Goal: Task Accomplishment & Management: Manage account settings

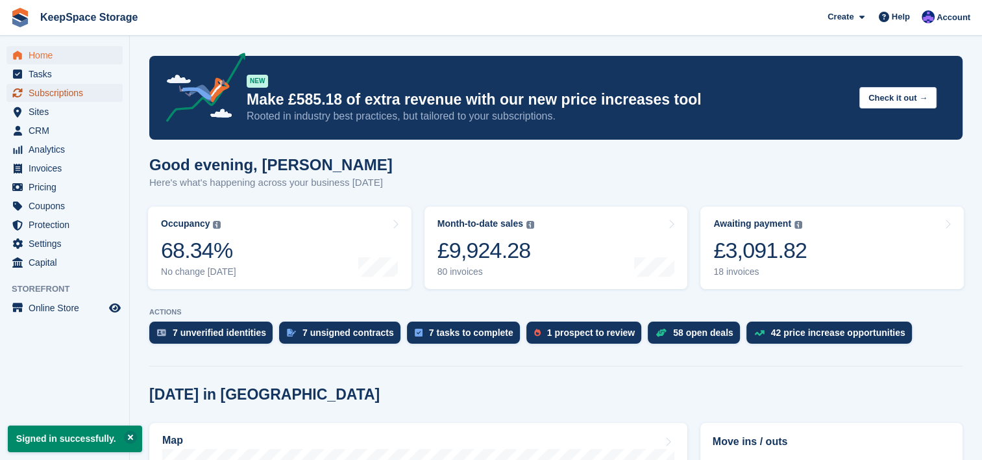
click at [71, 93] on span "Subscriptions" at bounding box center [68, 93] width 78 height 18
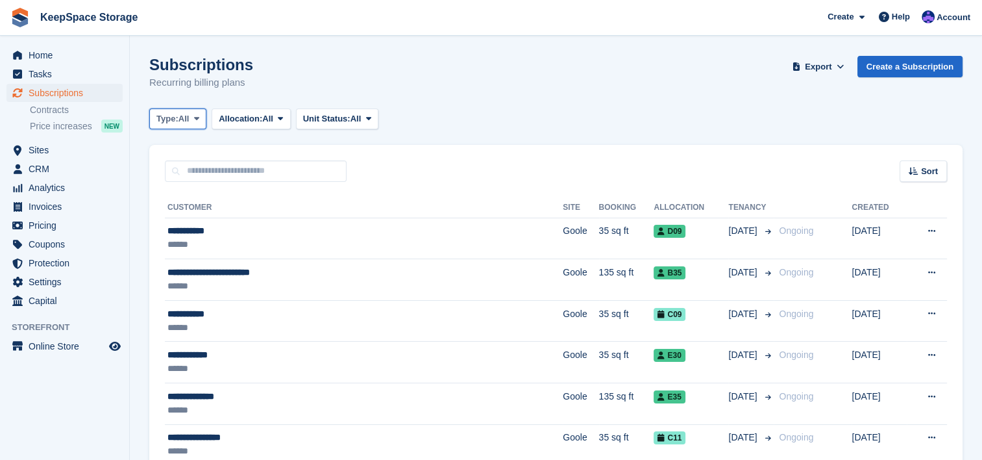
click at [179, 117] on span "Type:" at bounding box center [167, 118] width 22 height 13
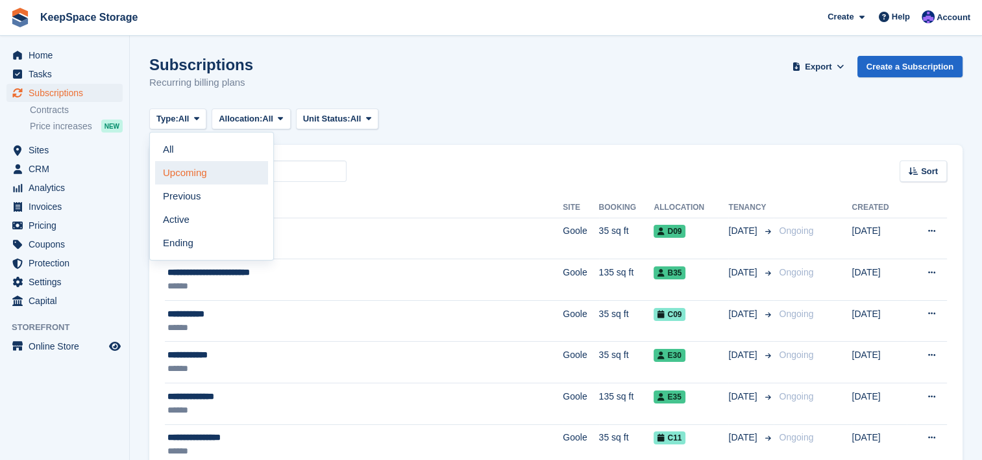
click at [215, 175] on link "Upcoming" at bounding box center [211, 172] width 113 height 23
